Goal: Information Seeking & Learning: Learn about a topic

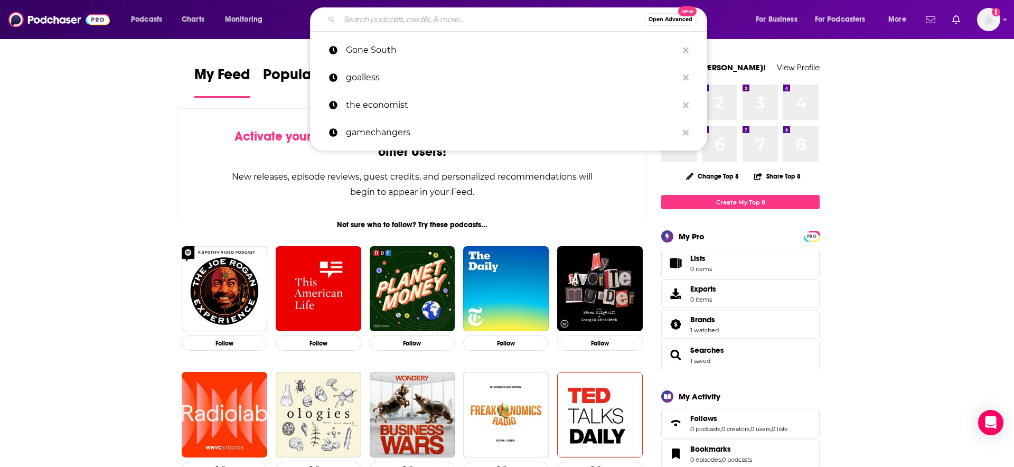
click at [476, 20] on input "Search podcasts, credits, & more..." at bounding box center [491, 19] width 305 height 17
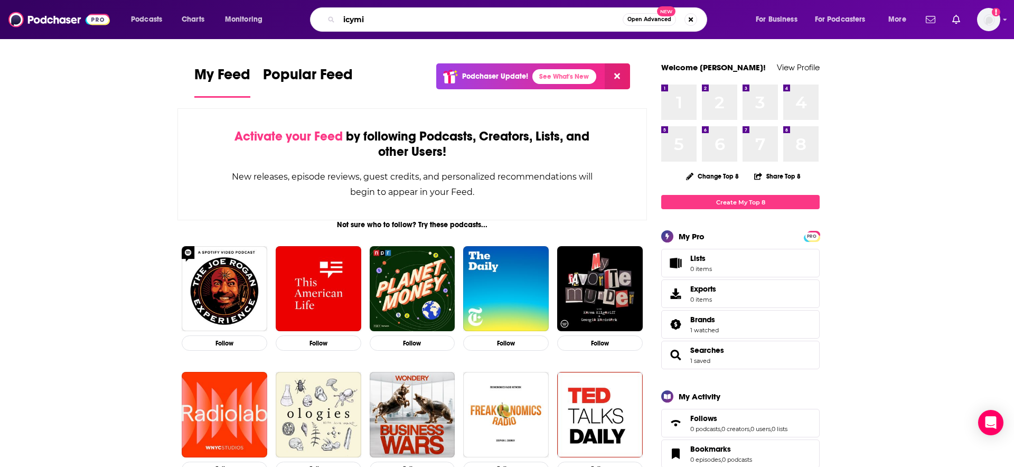
type input "icymi"
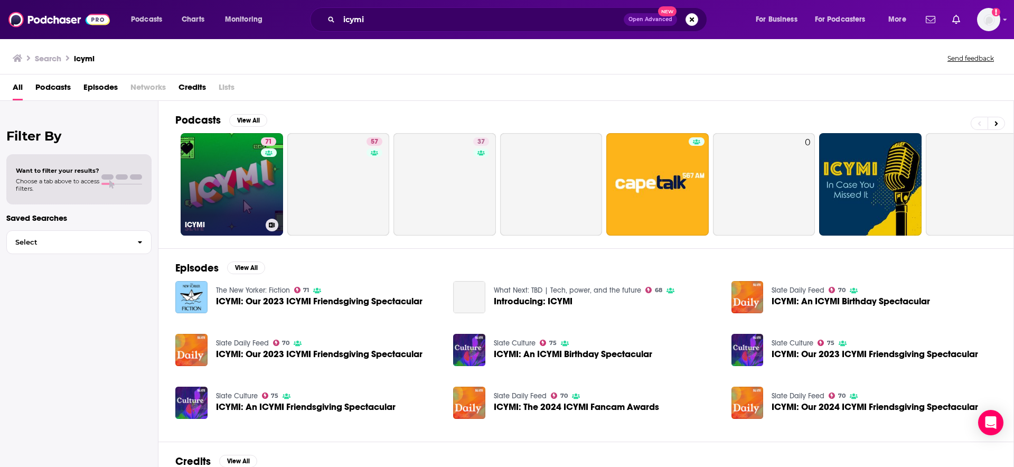
click at [221, 192] on link "71 ICYMI" at bounding box center [232, 184] width 102 height 102
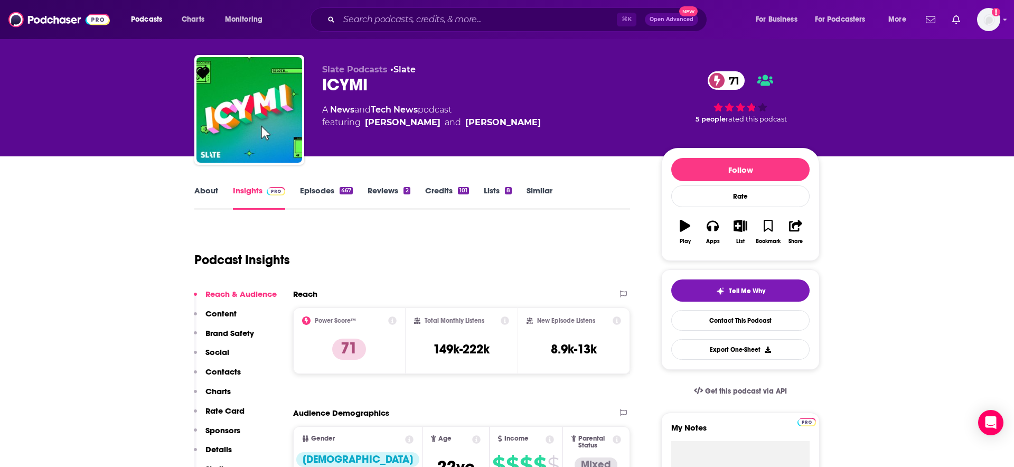
scroll to position [22, 0]
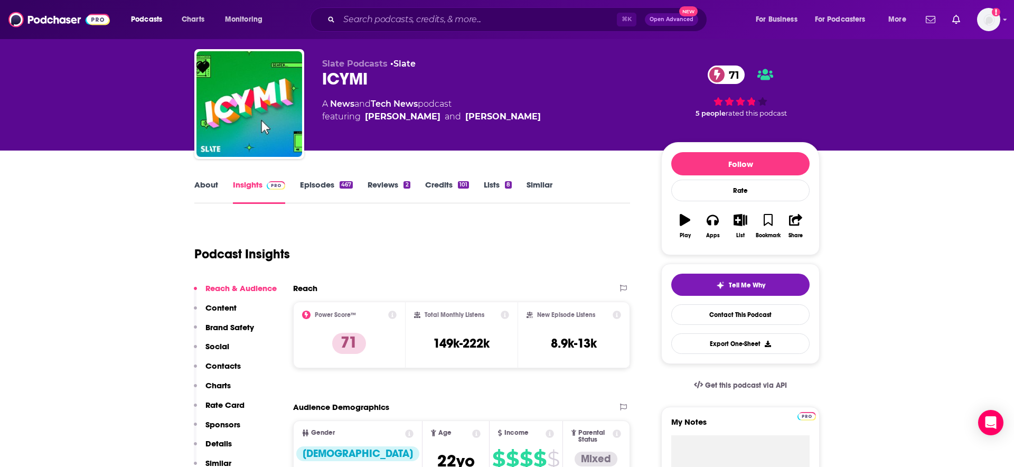
click at [210, 184] on link "About" at bounding box center [206, 191] width 24 height 24
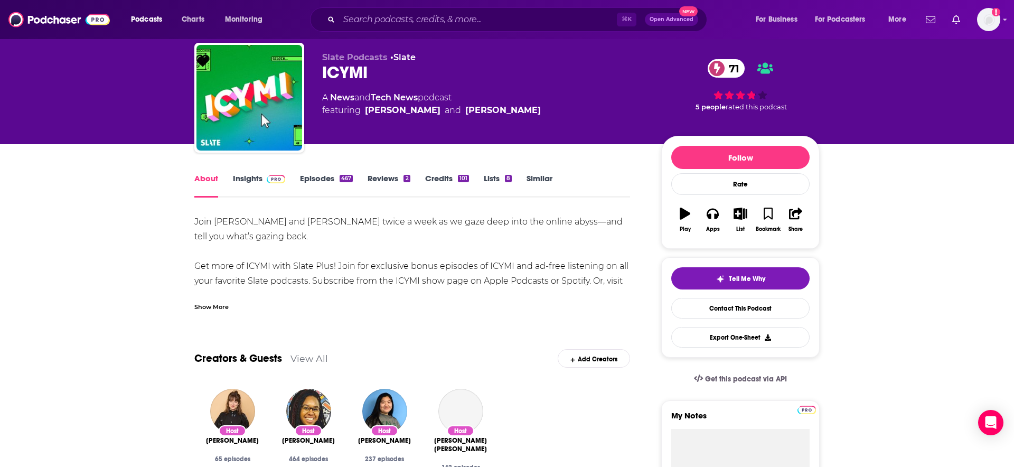
scroll to position [32, 0]
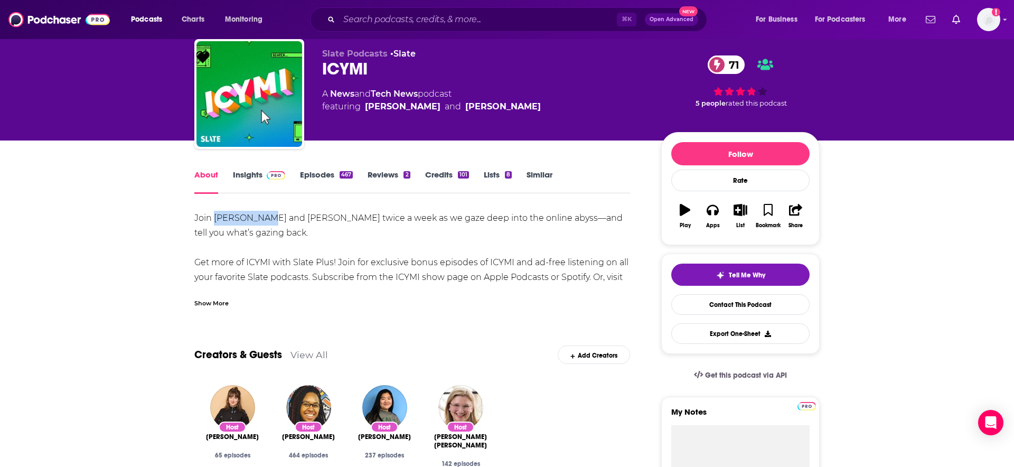
drag, startPoint x: 267, startPoint y: 217, endPoint x: 214, endPoint y: 223, distance: 53.1
click at [214, 223] on div "Join [PERSON_NAME] and [PERSON_NAME] twice a week as we gaze deep into the onli…" at bounding box center [411, 255] width 435 height 89
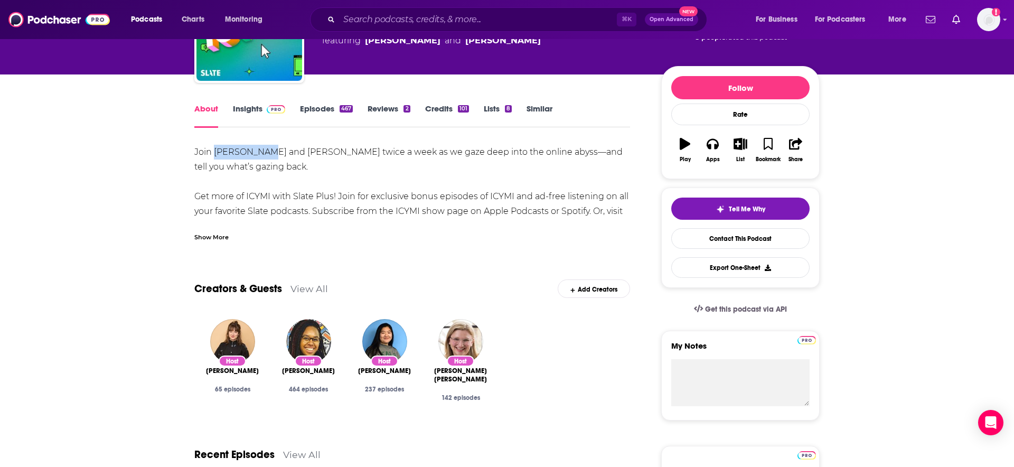
scroll to position [99, 0]
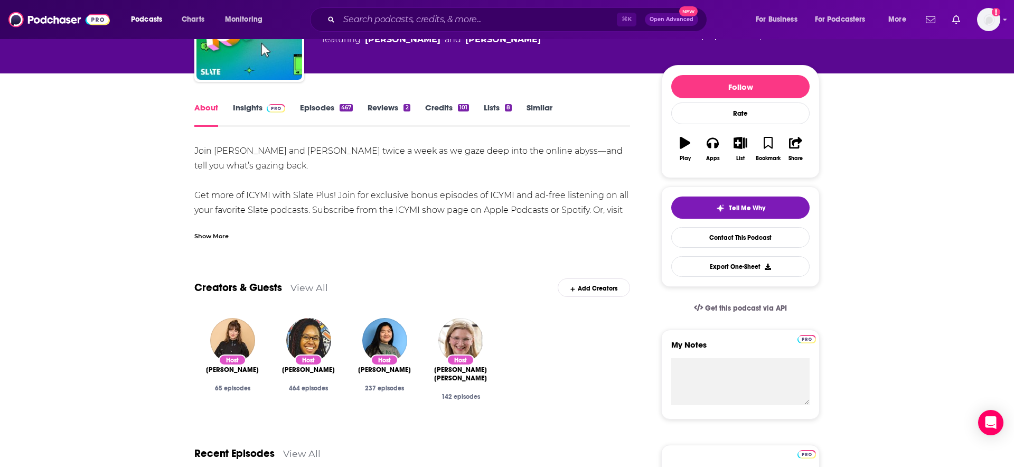
click at [313, 201] on div "Join [PERSON_NAME] and [PERSON_NAME] twice a week as we gaze deep into the onli…" at bounding box center [411, 188] width 435 height 89
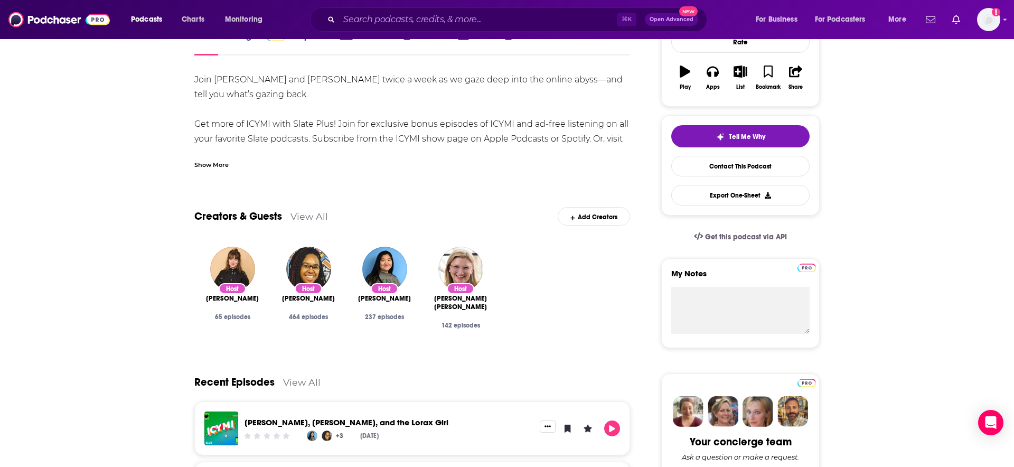
scroll to position [0, 0]
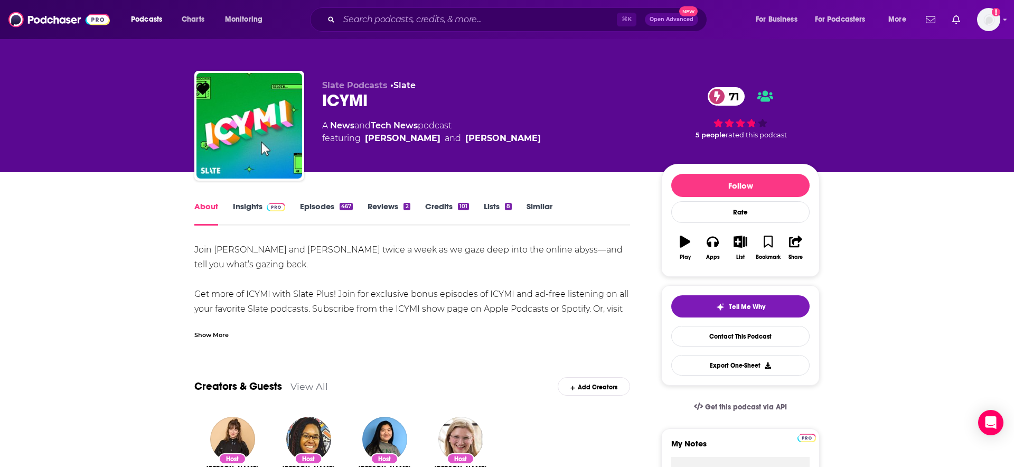
click at [316, 215] on link "Episodes 467" at bounding box center [326, 213] width 53 height 24
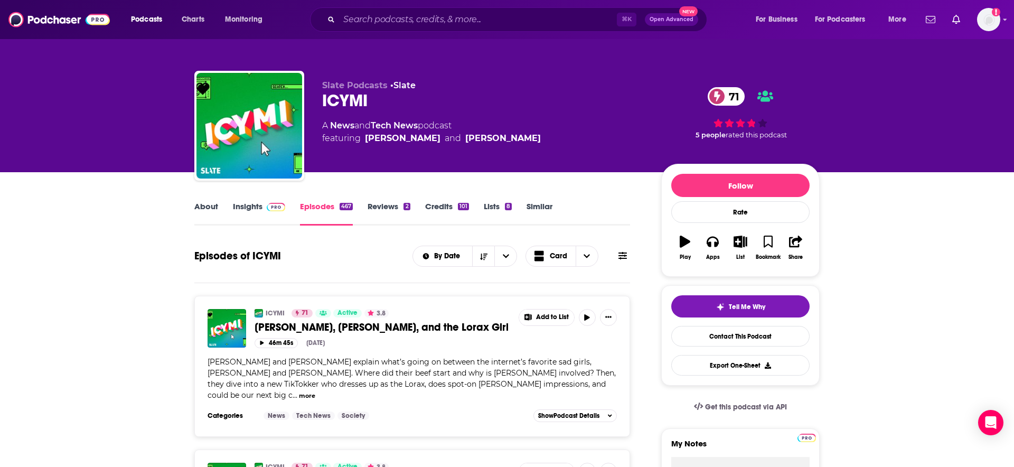
click at [200, 204] on link "About" at bounding box center [206, 213] width 24 height 24
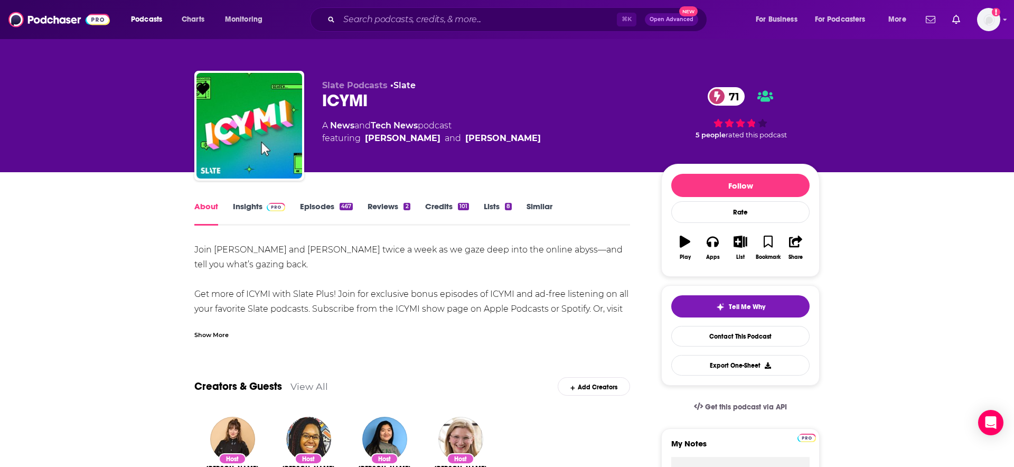
click at [243, 213] on link "Insights" at bounding box center [259, 213] width 52 height 24
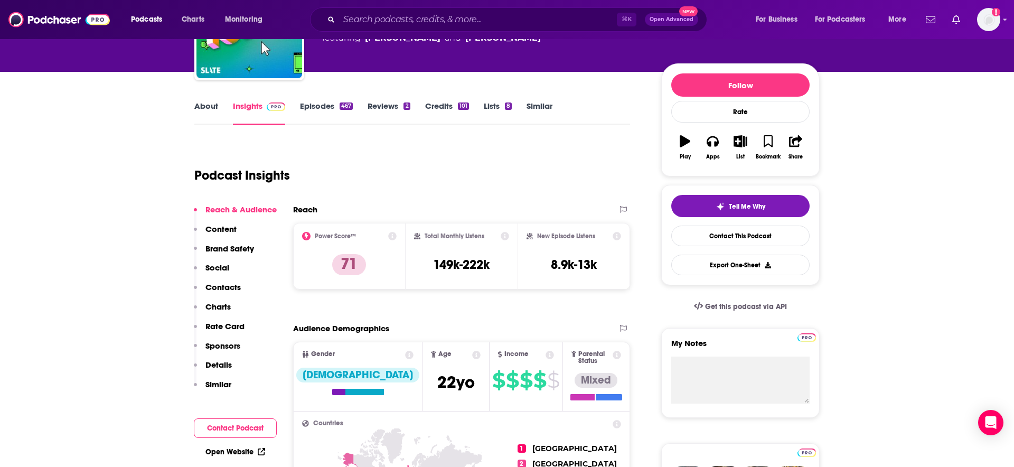
scroll to position [105, 0]
